Goal: Information Seeking & Learning: Find specific fact

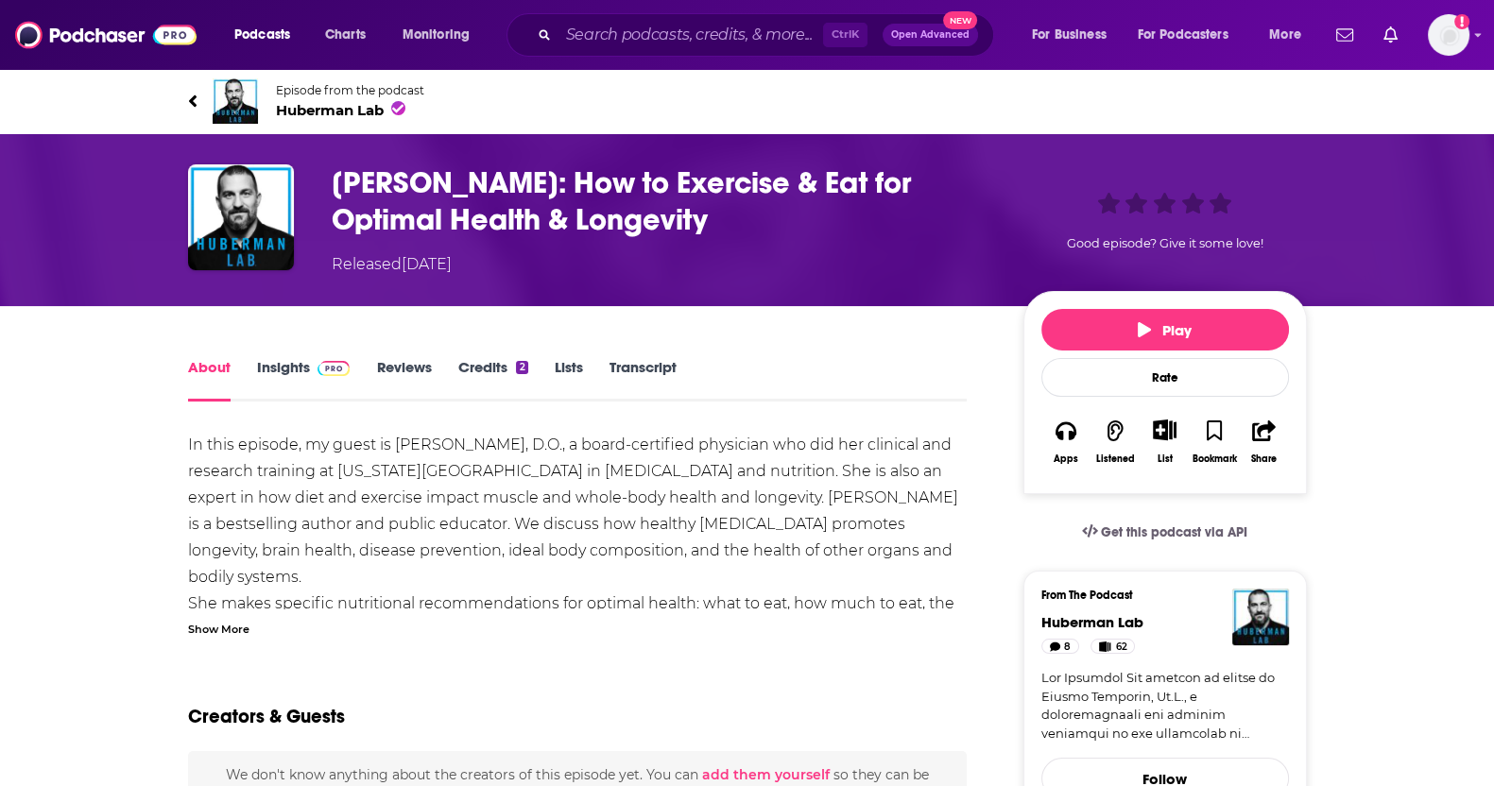
click at [1473, 39] on div "Podcasts Charts Monitoring Ctrl K Open Advanced New For Business For Podcasters…" at bounding box center [747, 35] width 1494 height 70
click at [1465, 37] on img "Logged in as nshort92" at bounding box center [1449, 35] width 42 height 42
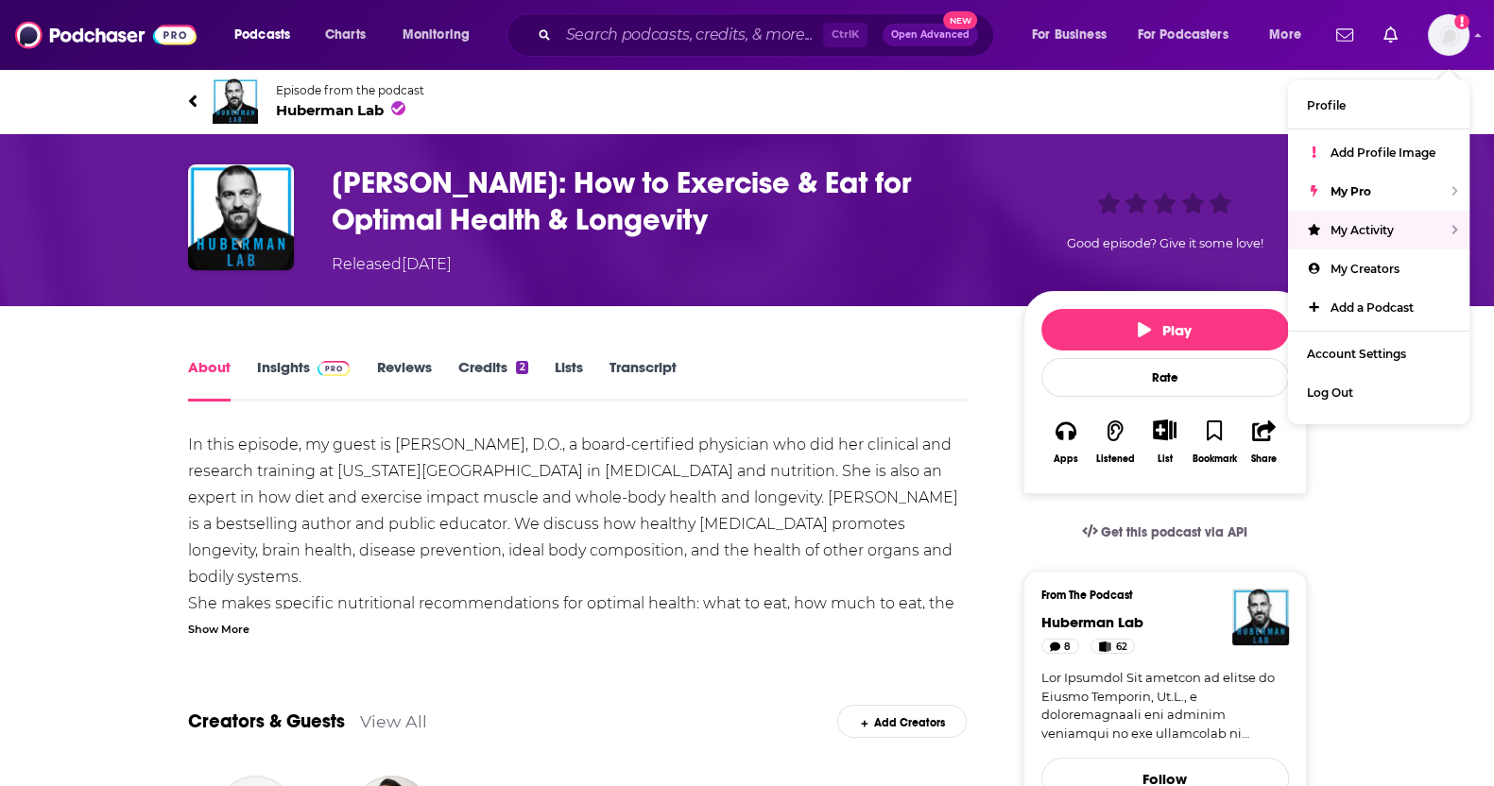
click at [1096, 86] on link "Episode from the podcast Huberman Lab" at bounding box center [747, 100] width 1119 height 45
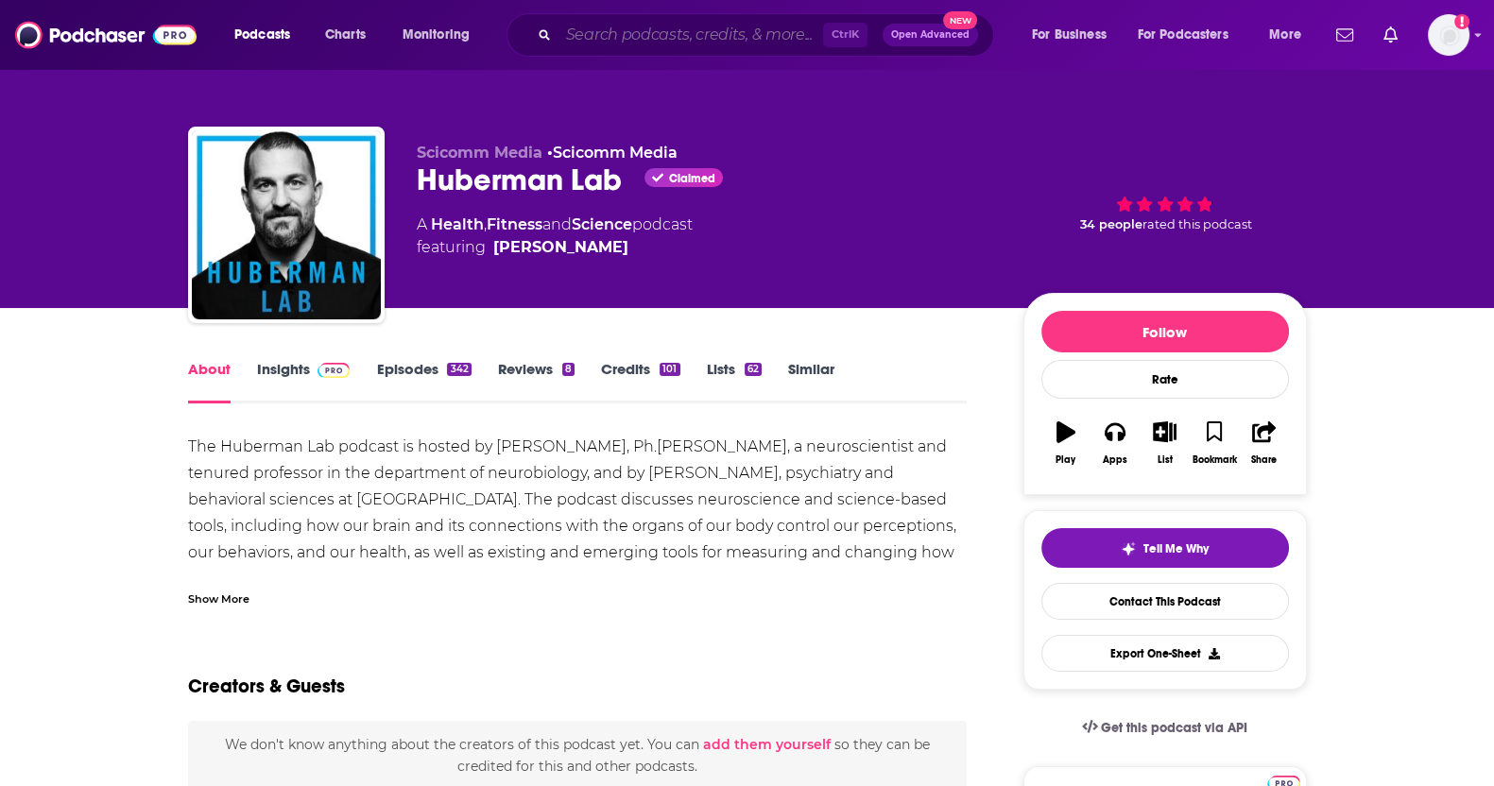
click at [675, 41] on input "Search podcasts, credits, & more..." at bounding box center [691, 35] width 265 height 30
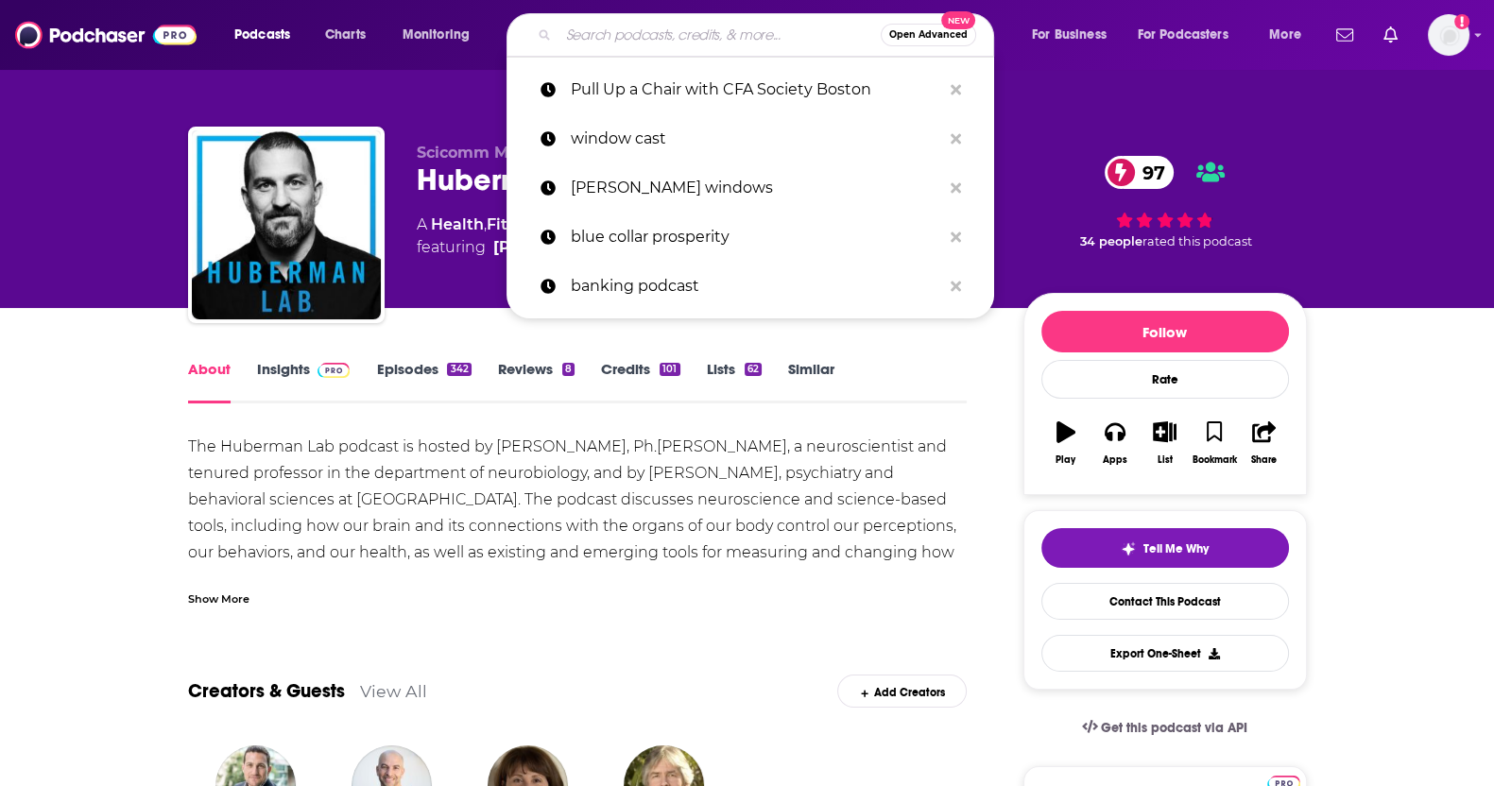
click at [695, 35] on input "Search podcasts, credits, & more..." at bounding box center [720, 35] width 322 height 30
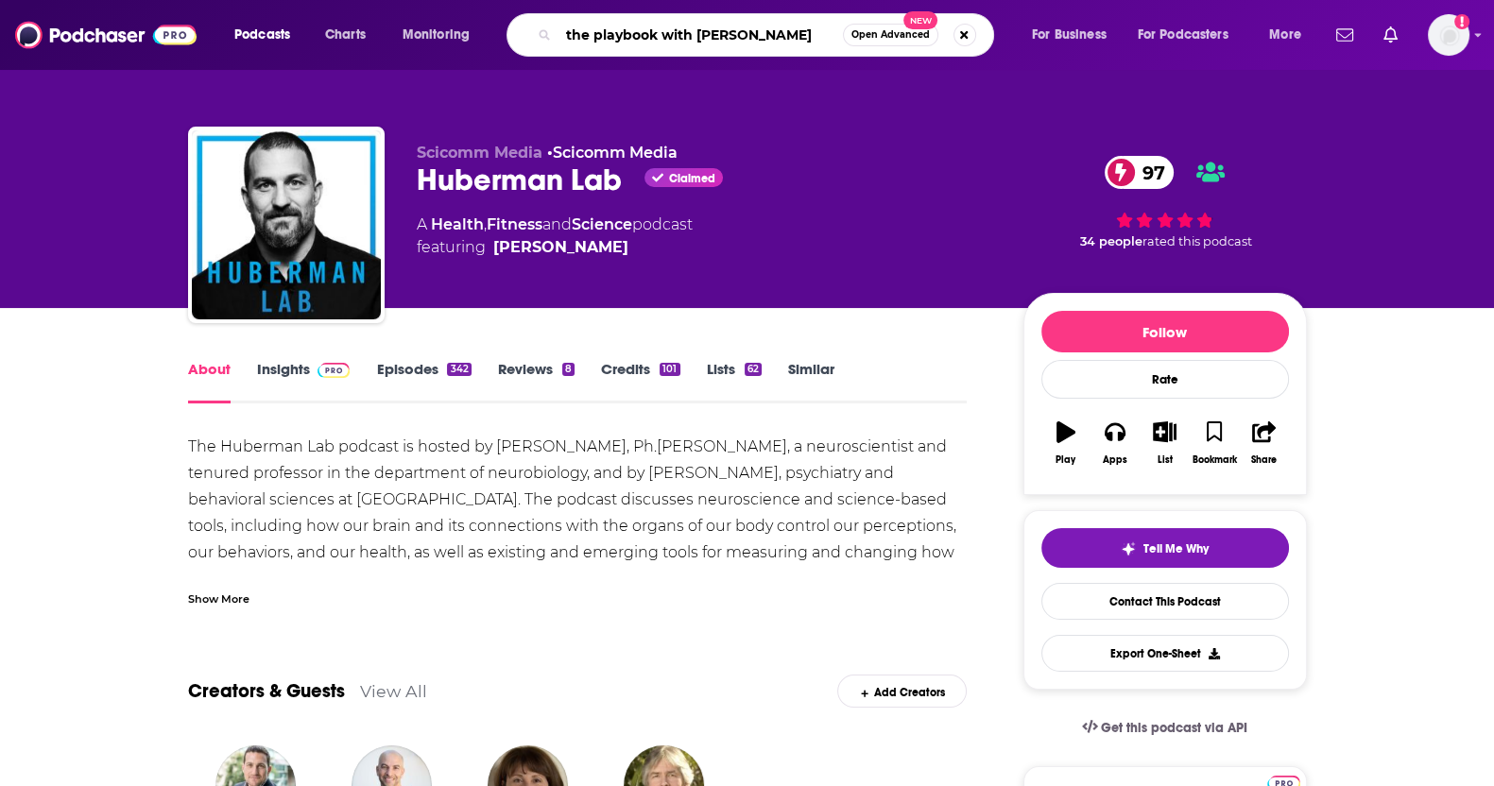
type input "the playbook with [PERSON_NAME]"
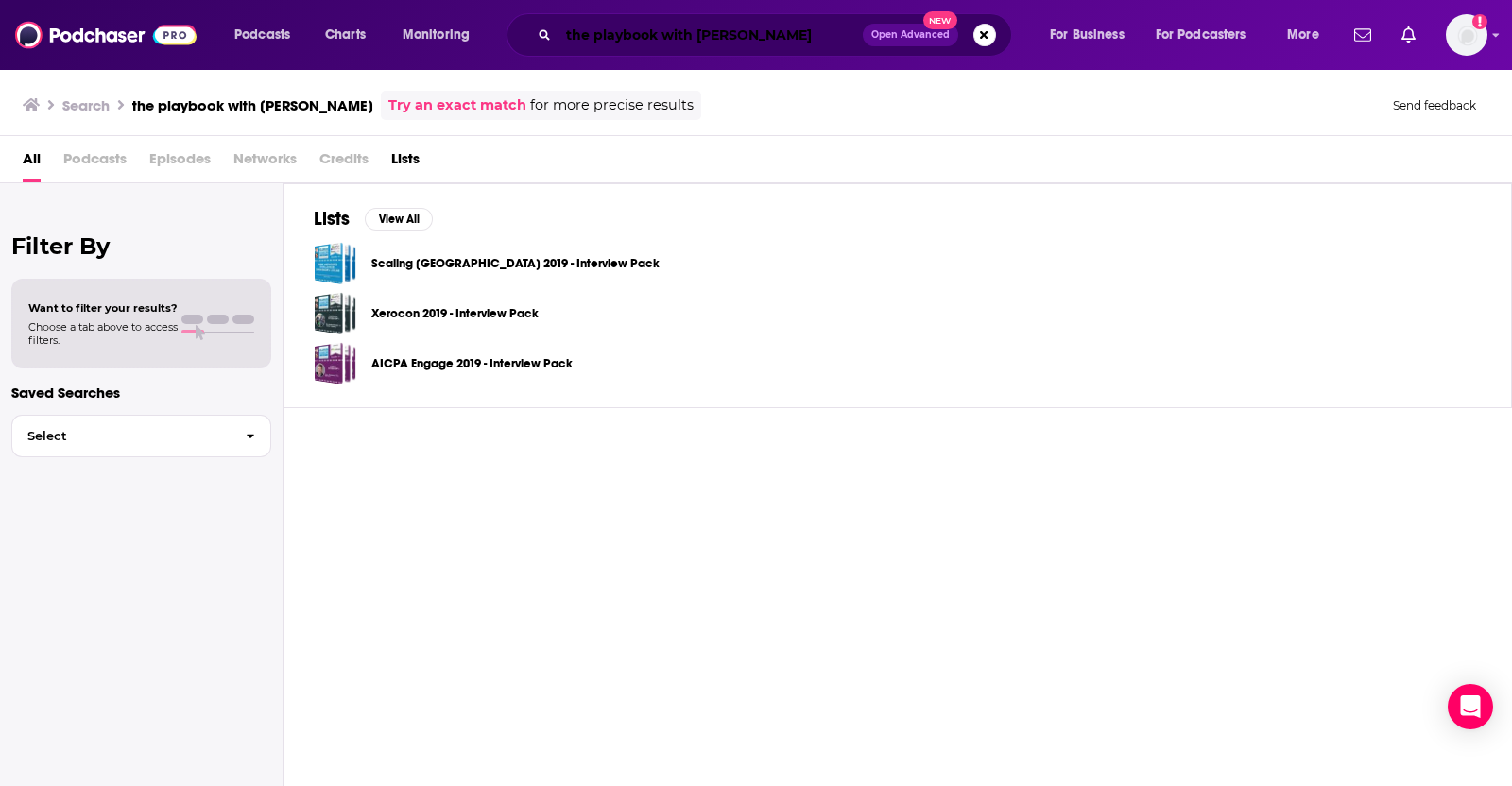
click at [811, 35] on input "the playbook with [PERSON_NAME]" at bounding box center [711, 35] width 304 height 30
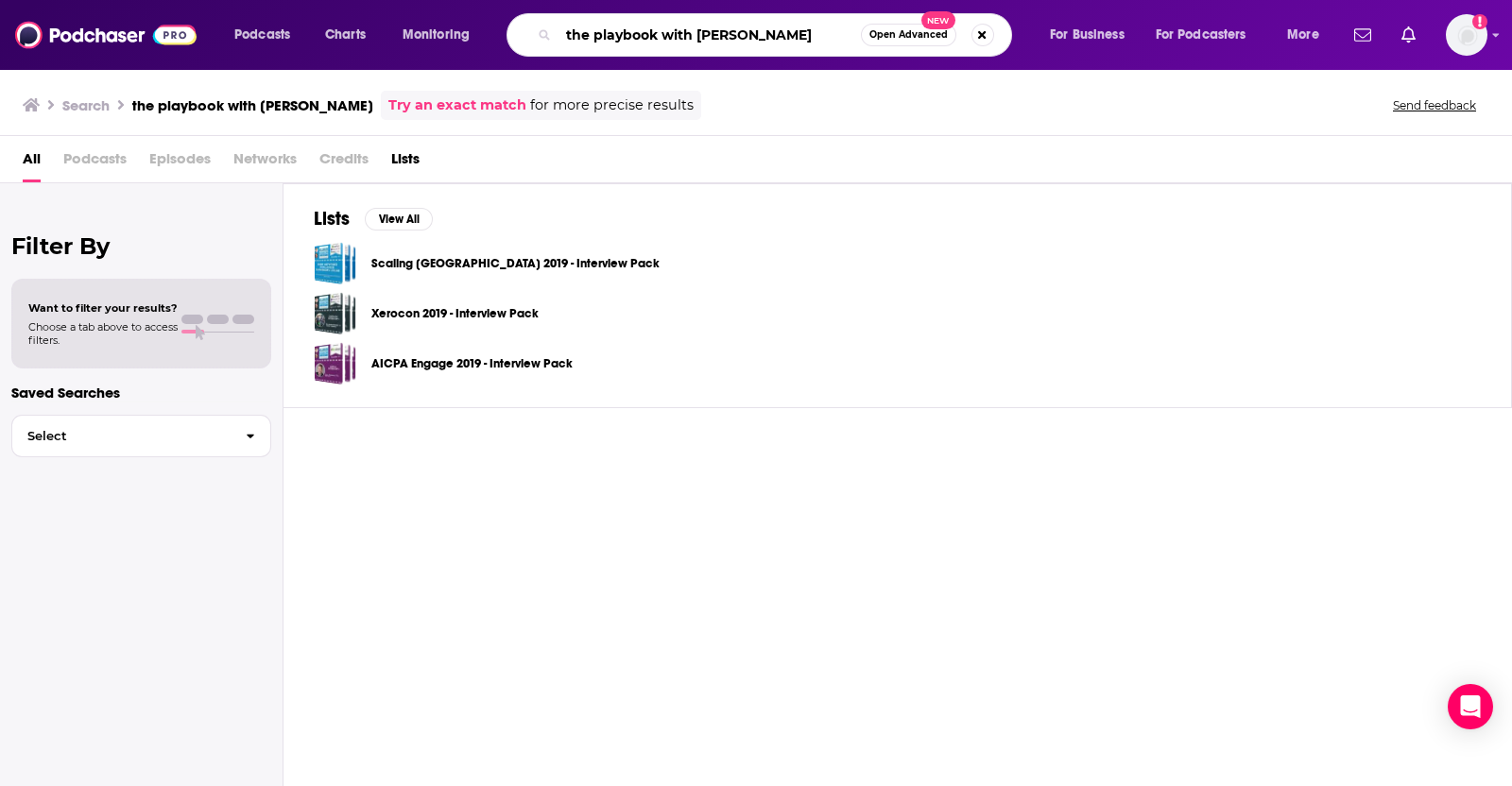
type input "the playbook with [PERSON_NAME]"
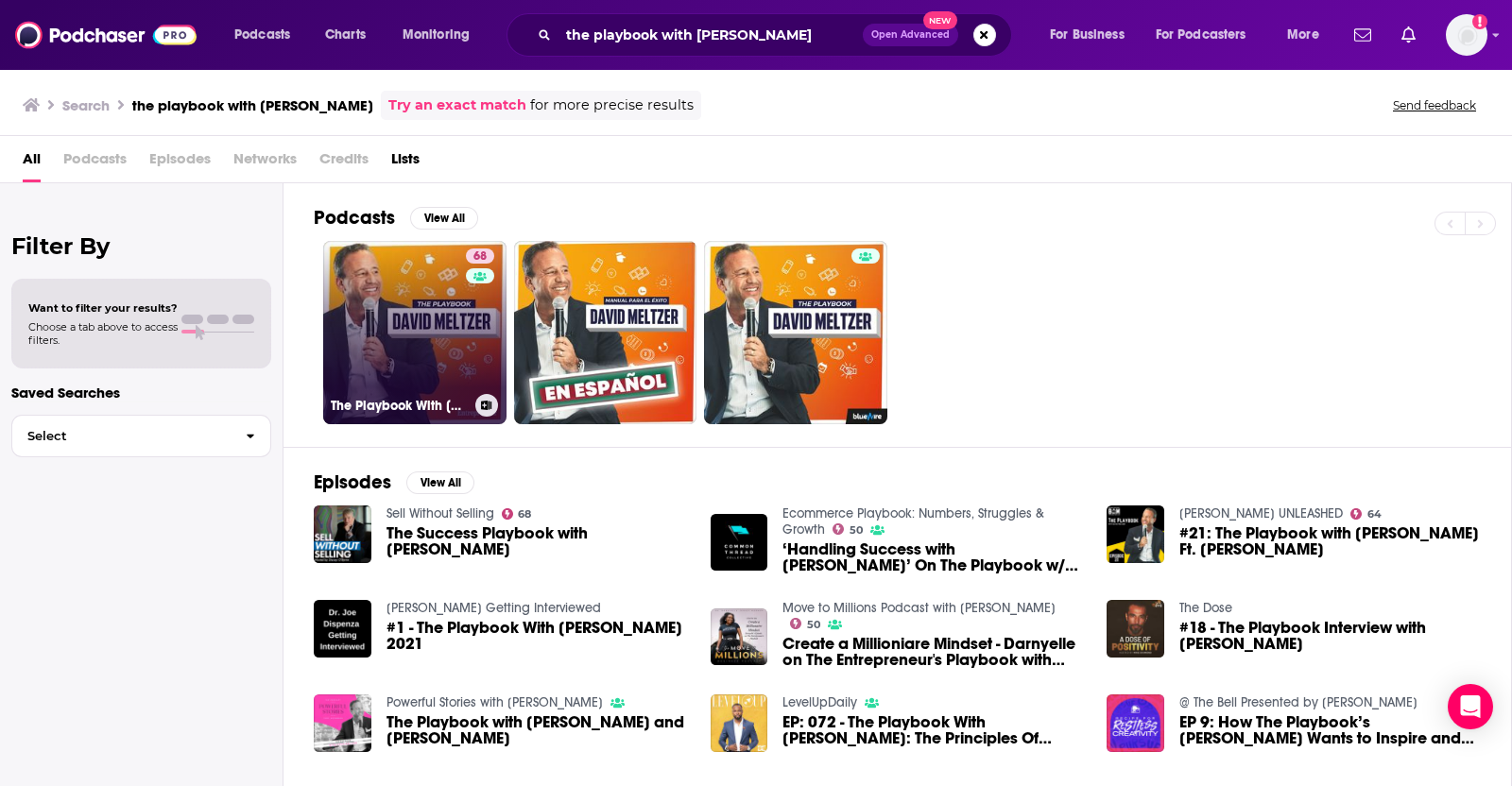
click at [406, 352] on link "68 The Playbook With [PERSON_NAME]" at bounding box center [414, 332] width 183 height 183
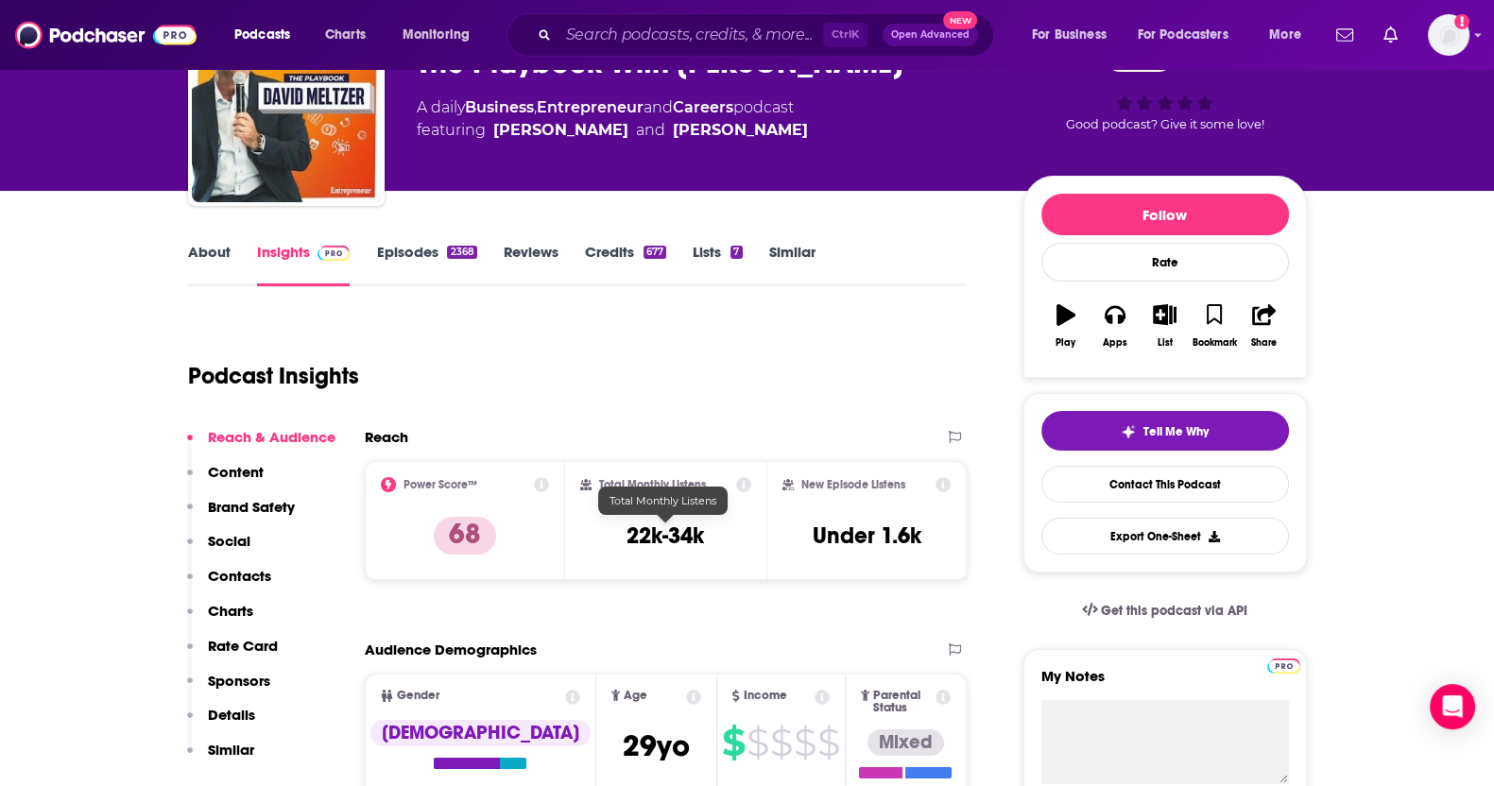
scroll to position [117, 0]
drag, startPoint x: 711, startPoint y: 529, endPoint x: 620, endPoint y: 526, distance: 90.8
click at [620, 526] on div "Total Monthly Listens 22k-34k" at bounding box center [665, 520] width 171 height 87
copy h3 "22k-34k"
